Goal: Transaction & Acquisition: Book appointment/travel/reservation

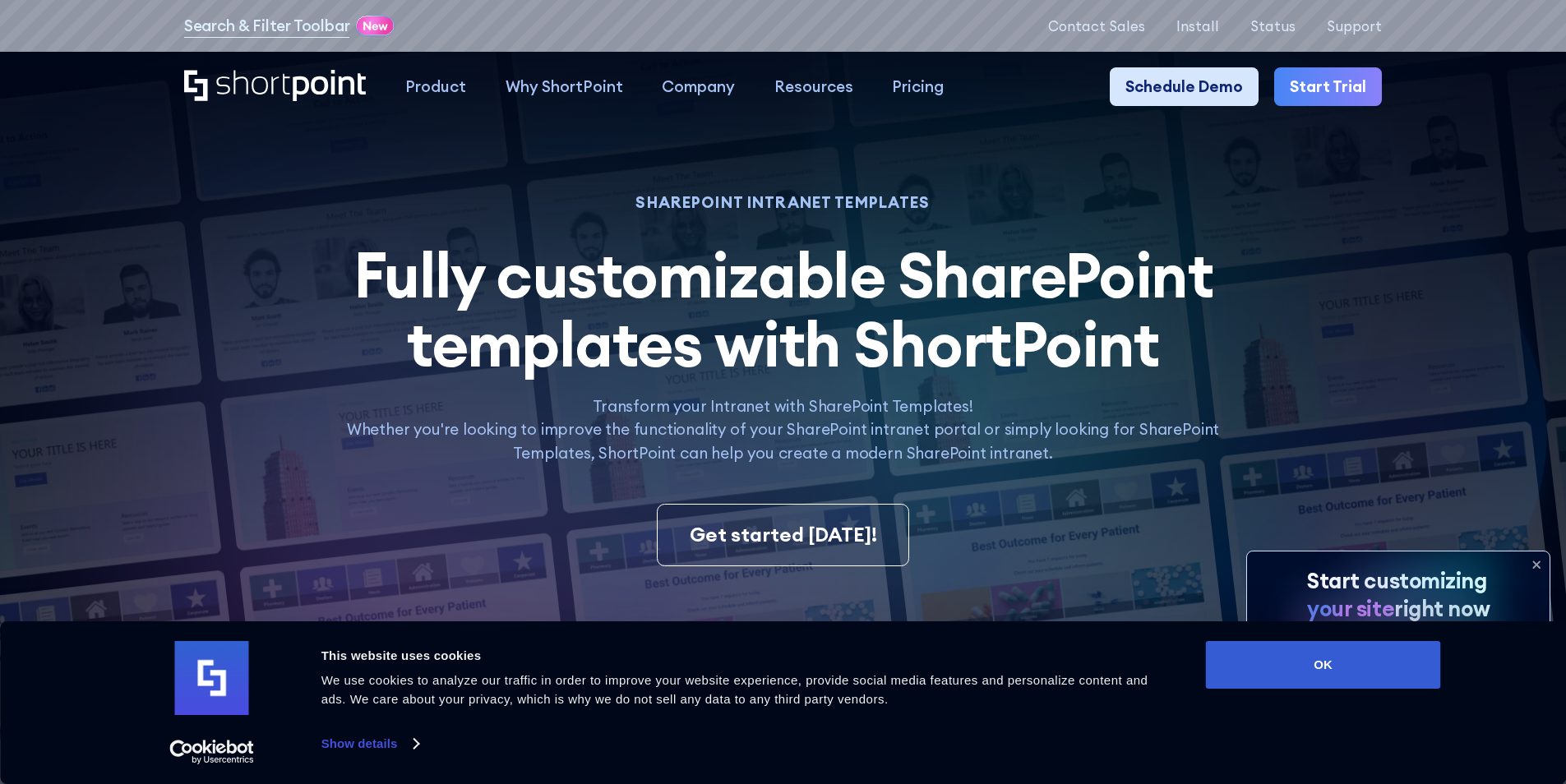
click at [1174, 97] on link "Schedule Demo" at bounding box center [1184, 87] width 149 height 40
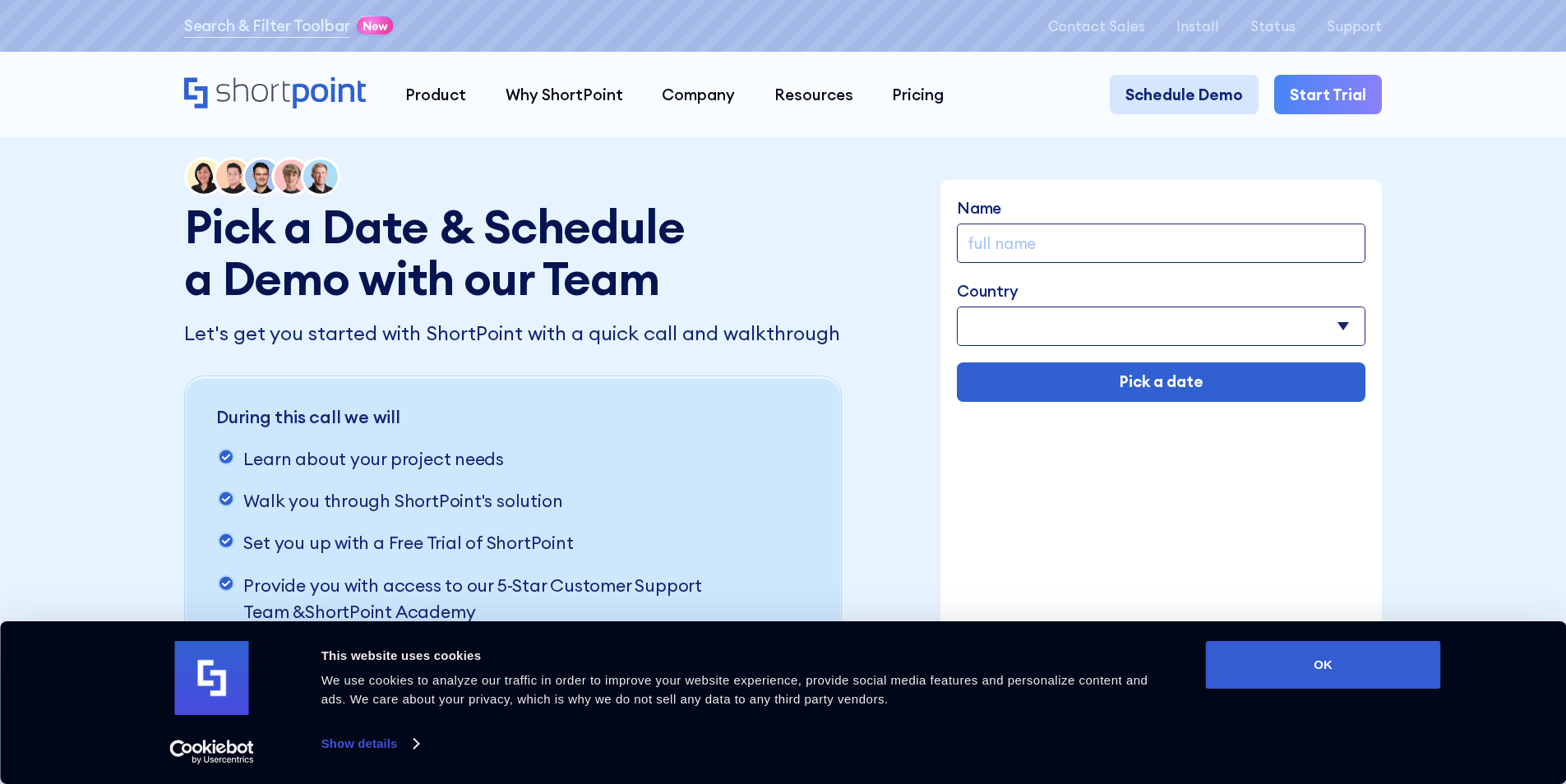
click at [1186, 93] on link "Schedule Demo" at bounding box center [1184, 94] width 149 height 40
